Goal: Communication & Community: Ask a question

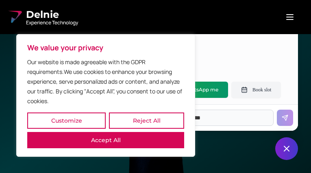
type input "**********"
type input "********"
type input "**********"
